Goal: Task Accomplishment & Management: Use online tool/utility

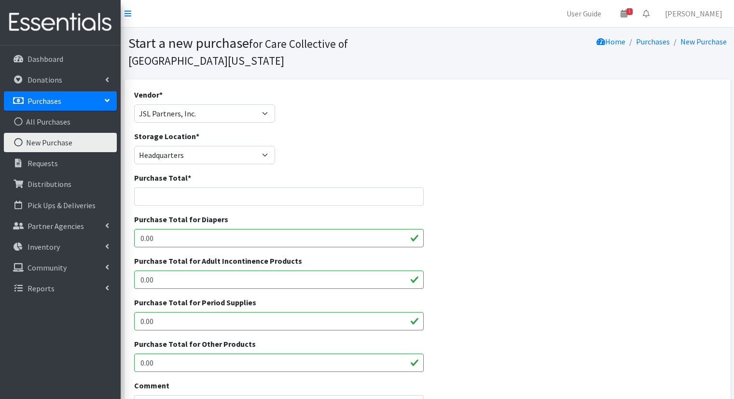
select select "642"
select select "15489"
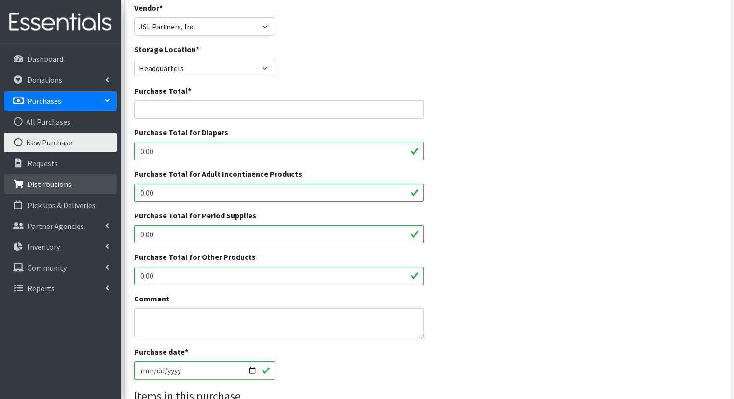
click at [42, 181] on p "Distributions" at bounding box center [50, 184] width 44 height 10
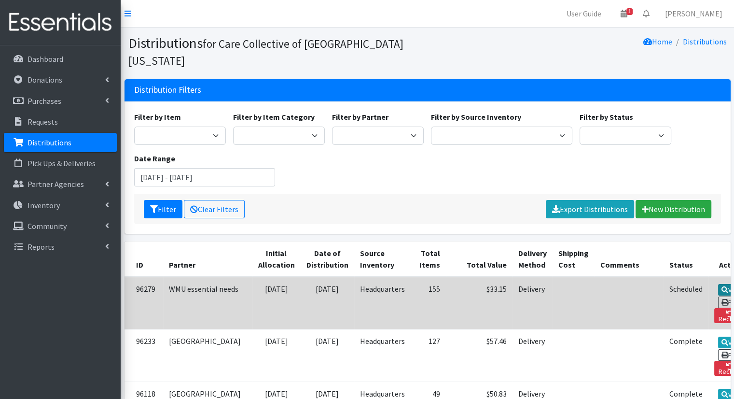
click at [718, 284] on link "View" at bounding box center [732, 290] width 28 height 12
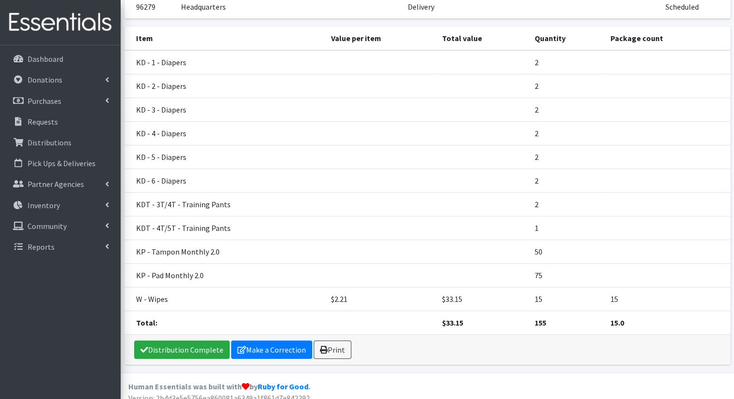
scroll to position [99, 0]
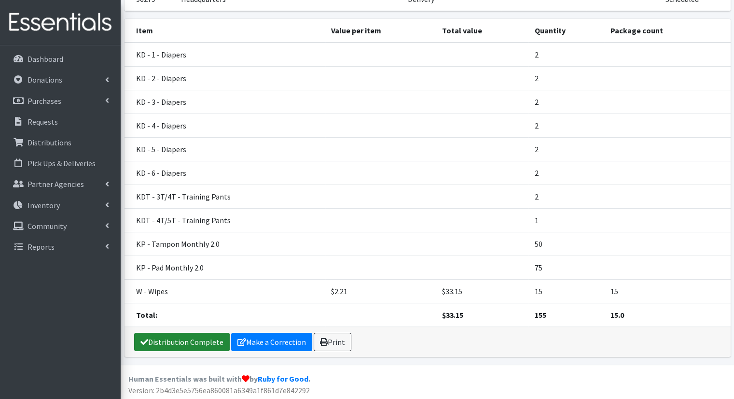
click at [172, 333] on link "Distribution Complete" at bounding box center [182, 342] width 96 height 18
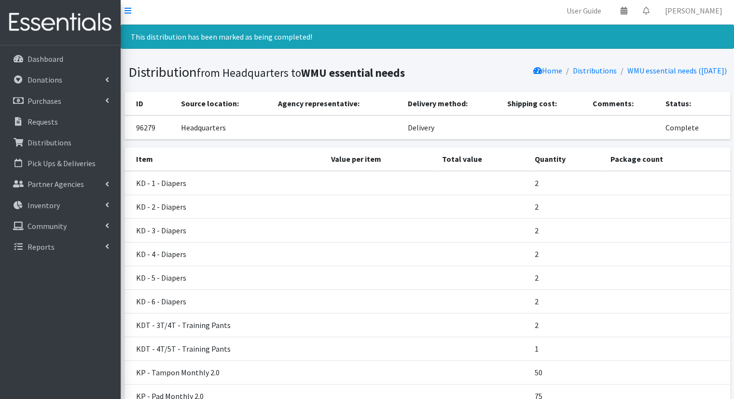
scroll to position [0, 0]
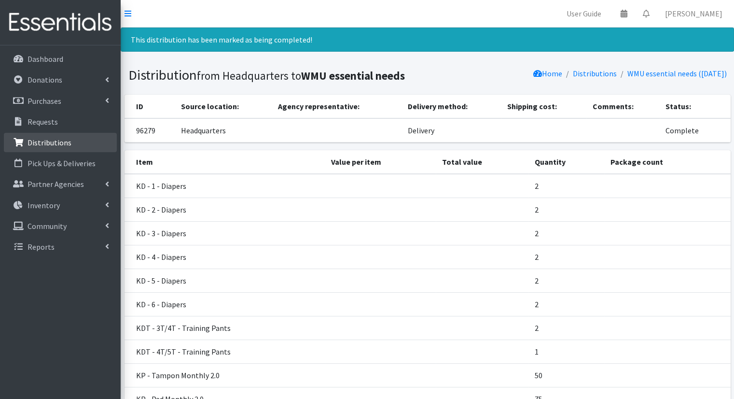
click at [80, 139] on link "Distributions" at bounding box center [60, 142] width 113 height 19
